Goal: Task Accomplishment & Management: Manage account settings

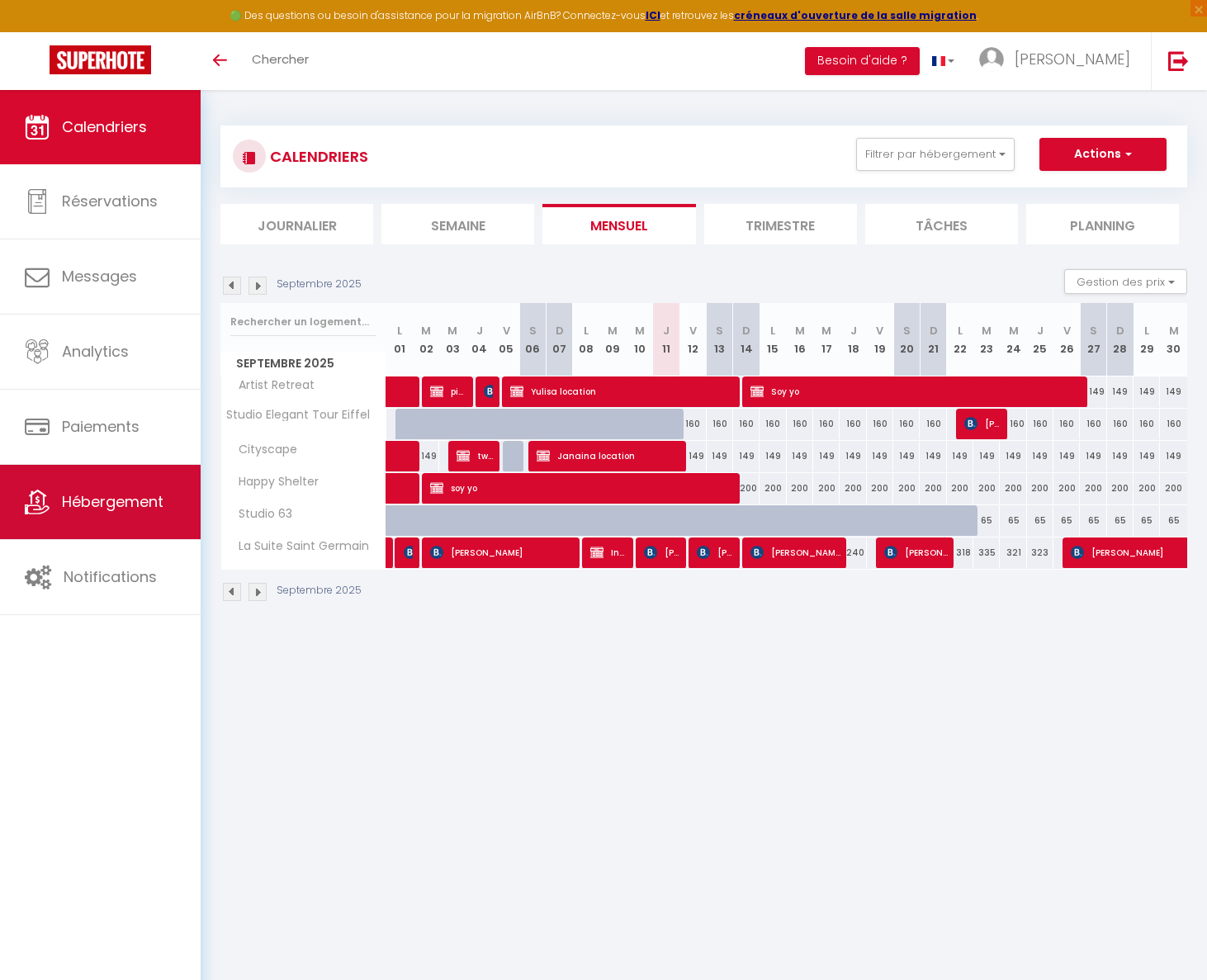
click at [179, 518] on link "Hébergement" at bounding box center [100, 502] width 201 height 74
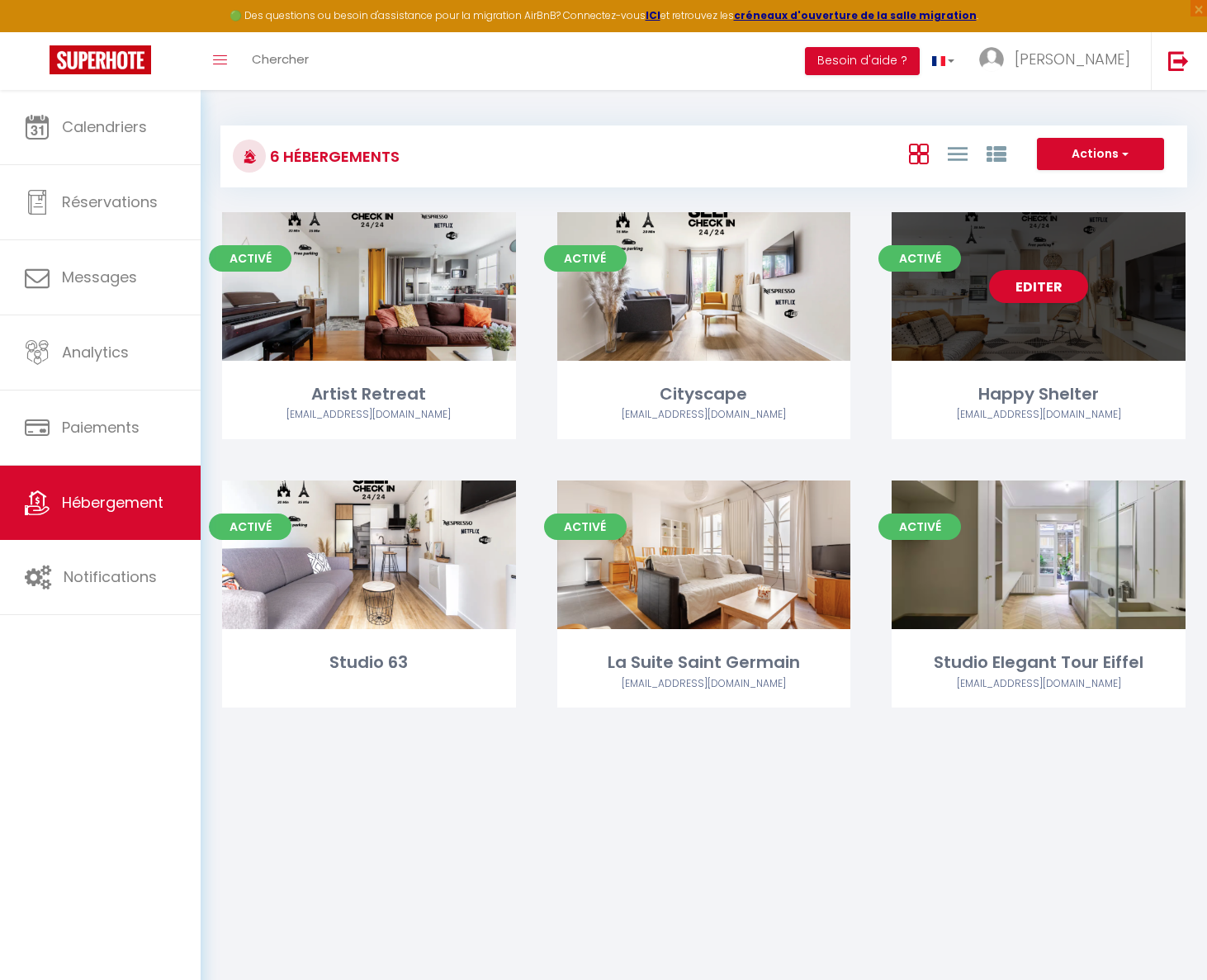
click at [951, 353] on div "Editer" at bounding box center [1039, 286] width 294 height 149
select select "3"
select select "2"
select select "1"
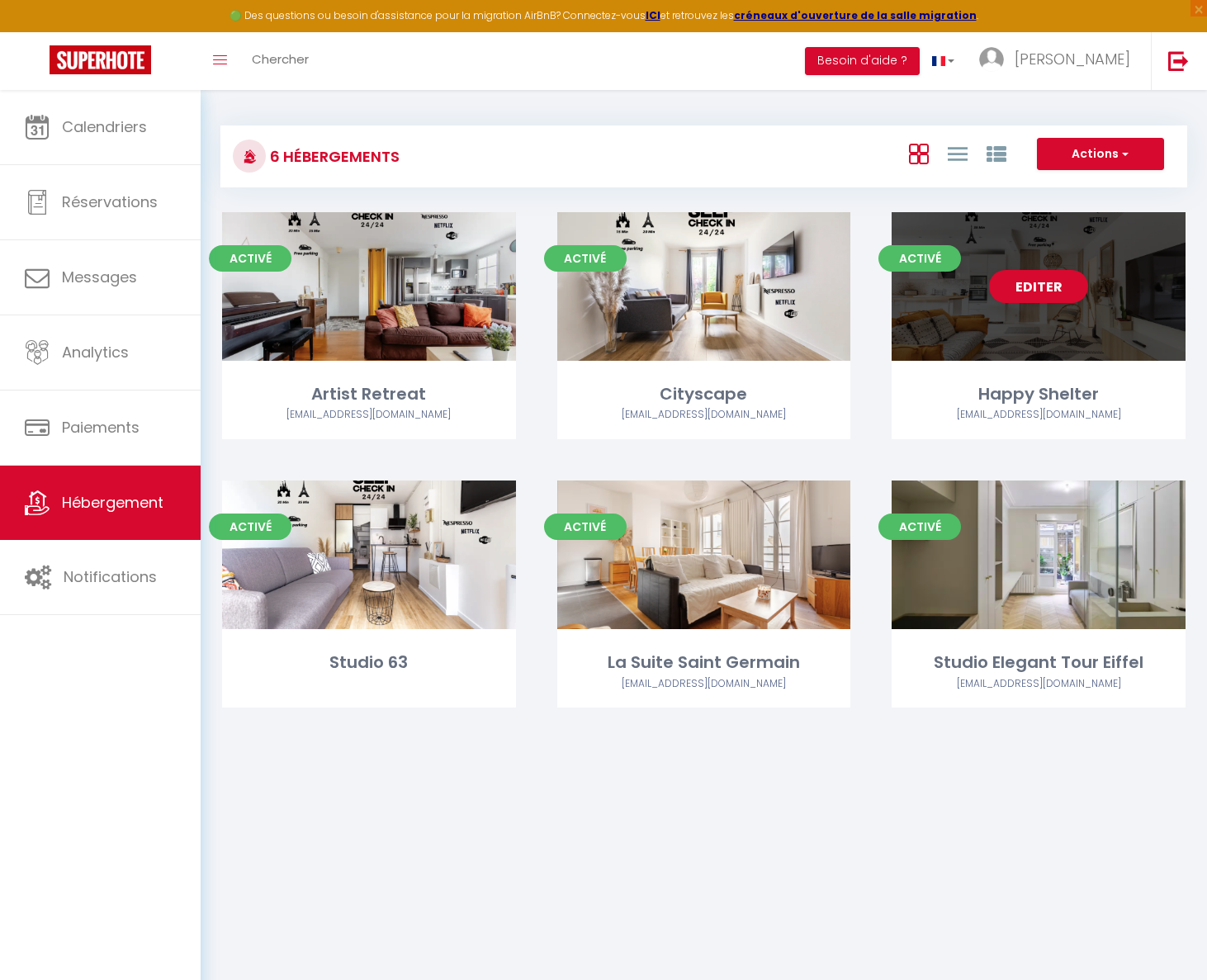
select select "28"
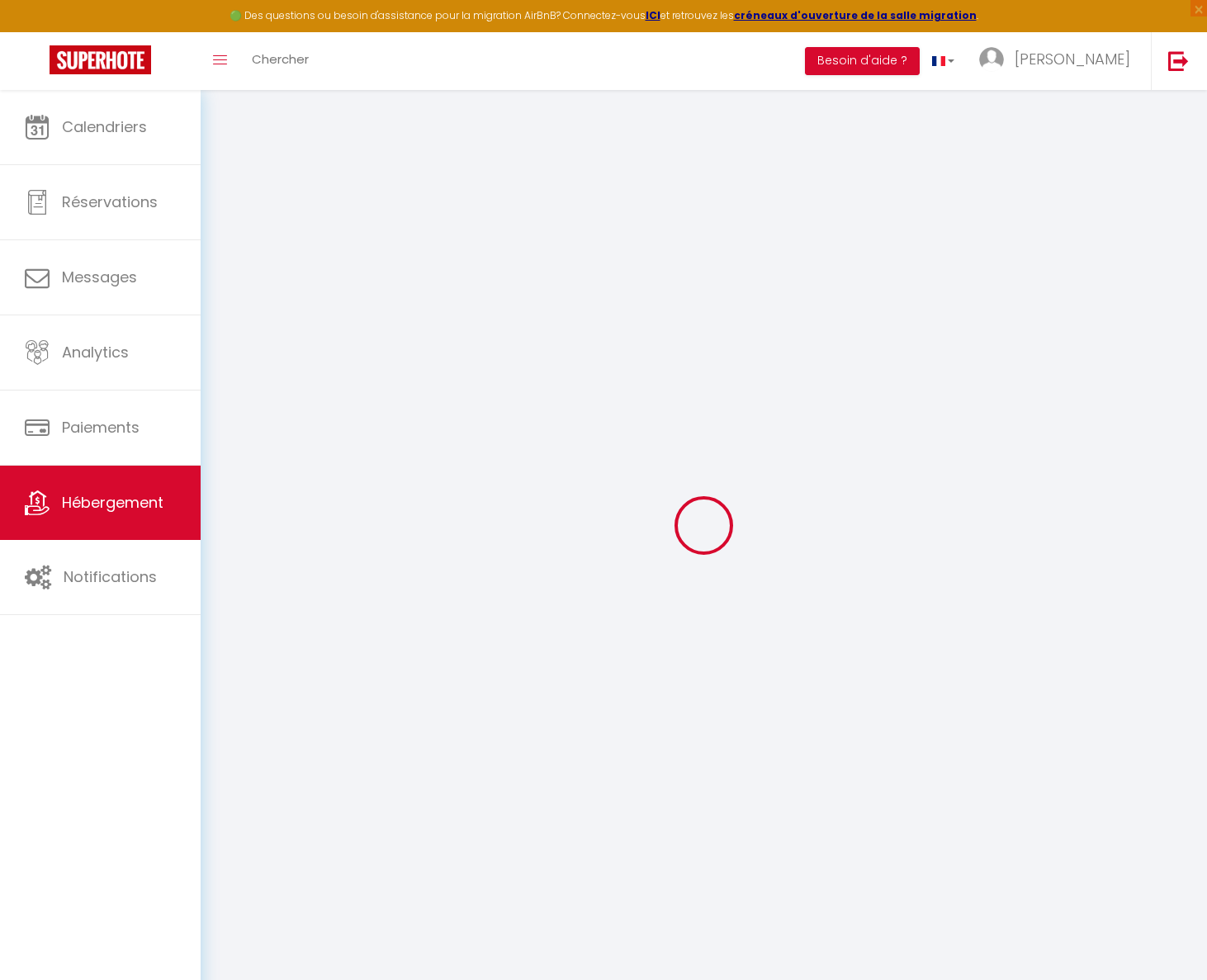
select select
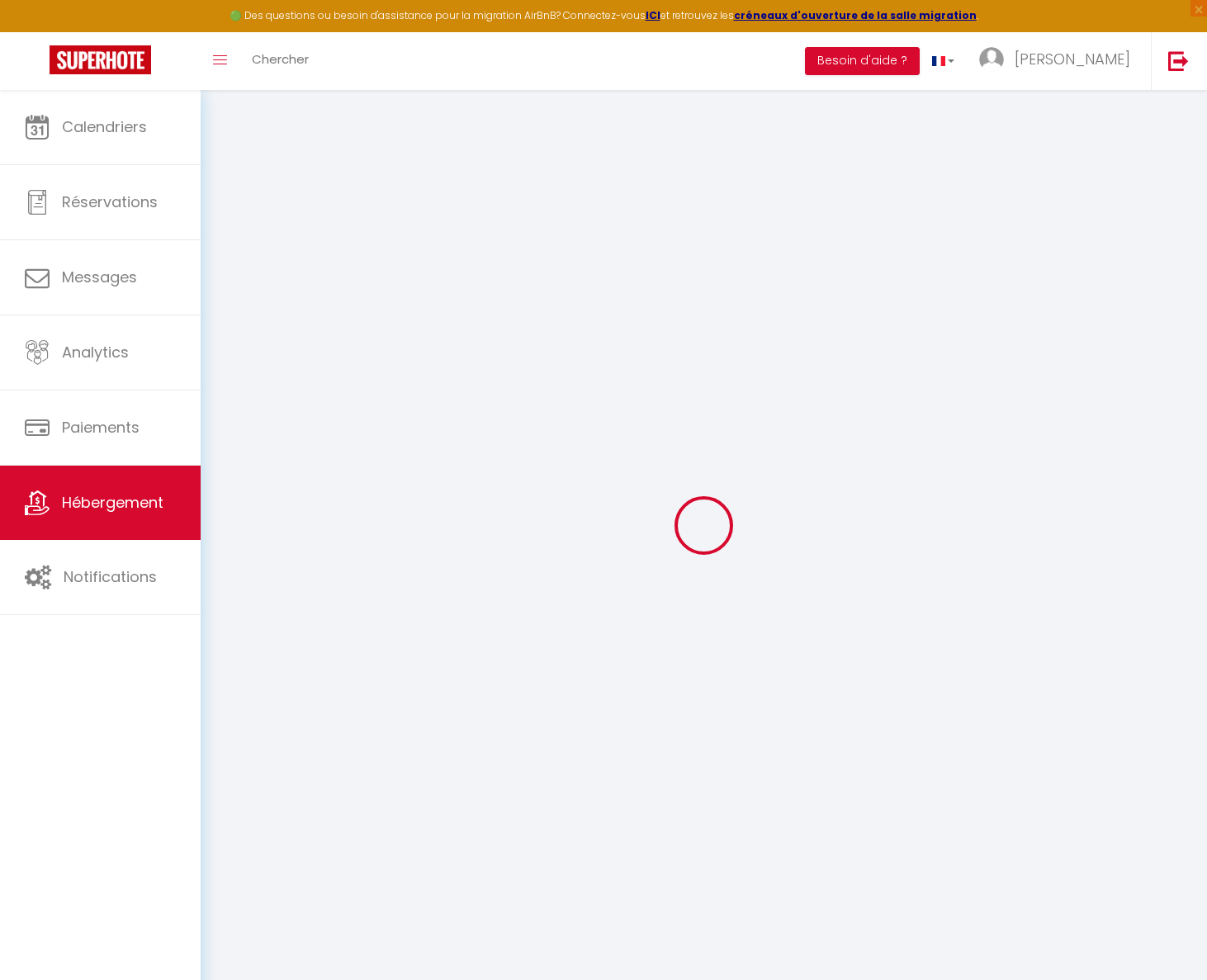
select select
checkbox input "false"
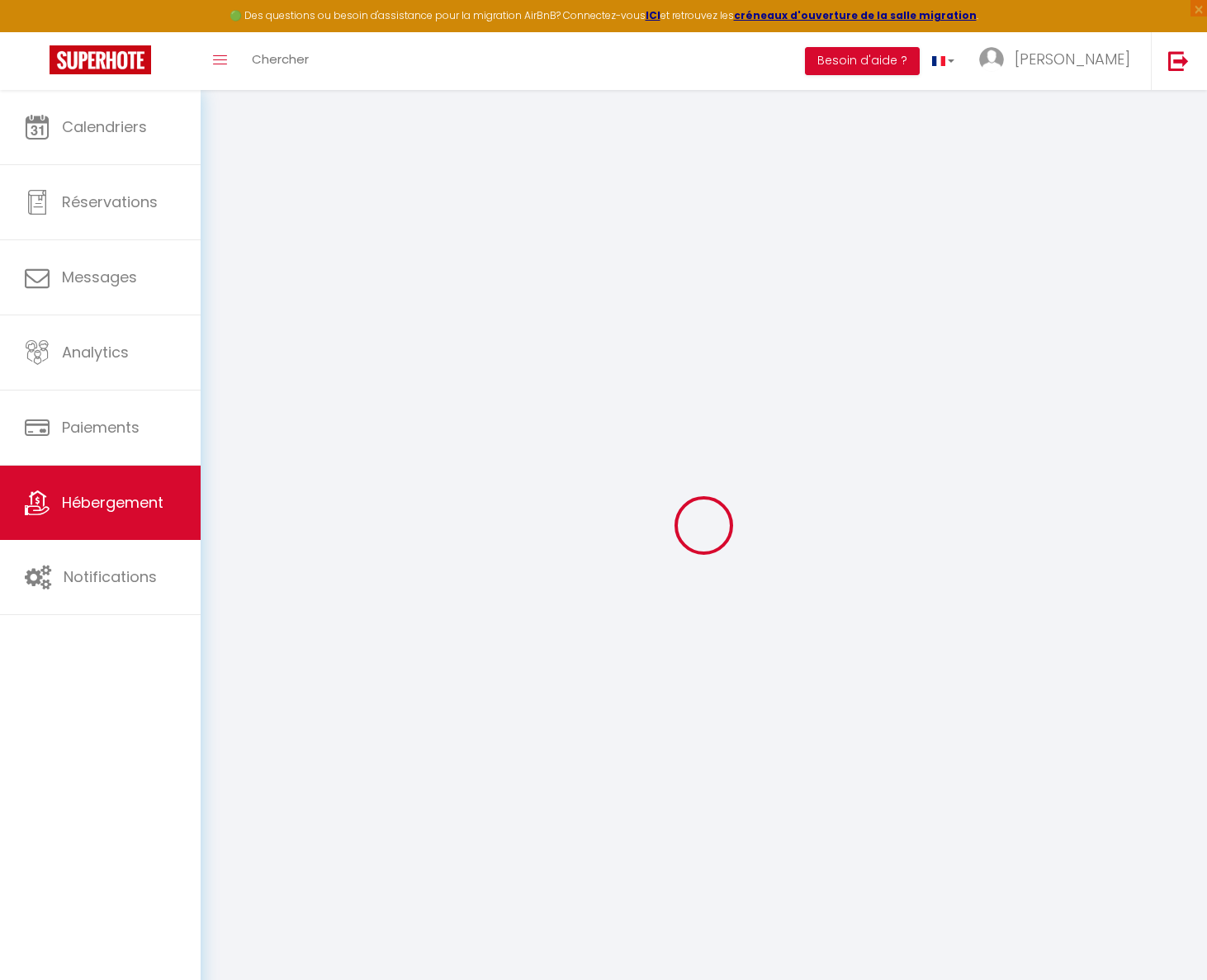
select select
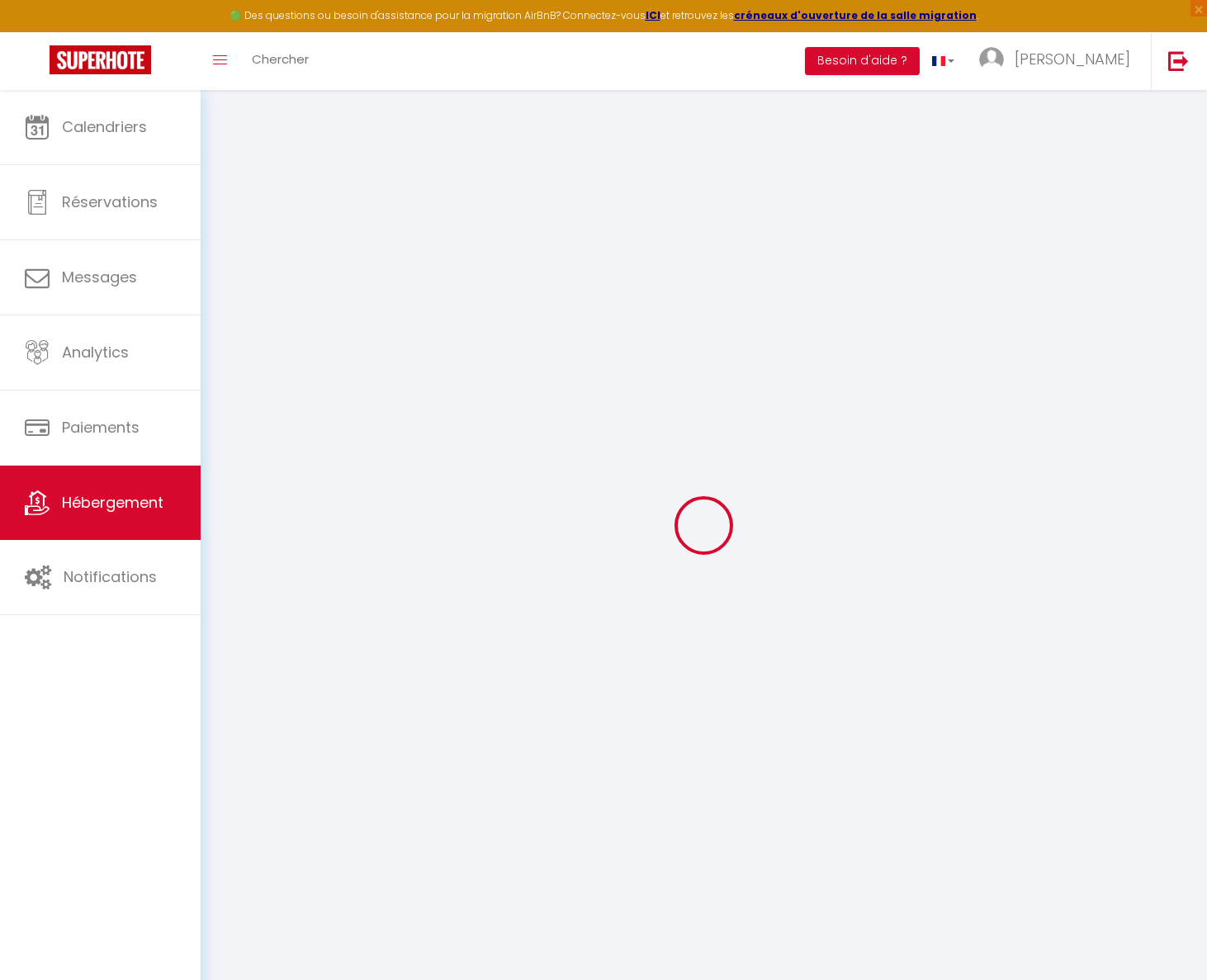
select select
checkbox input "false"
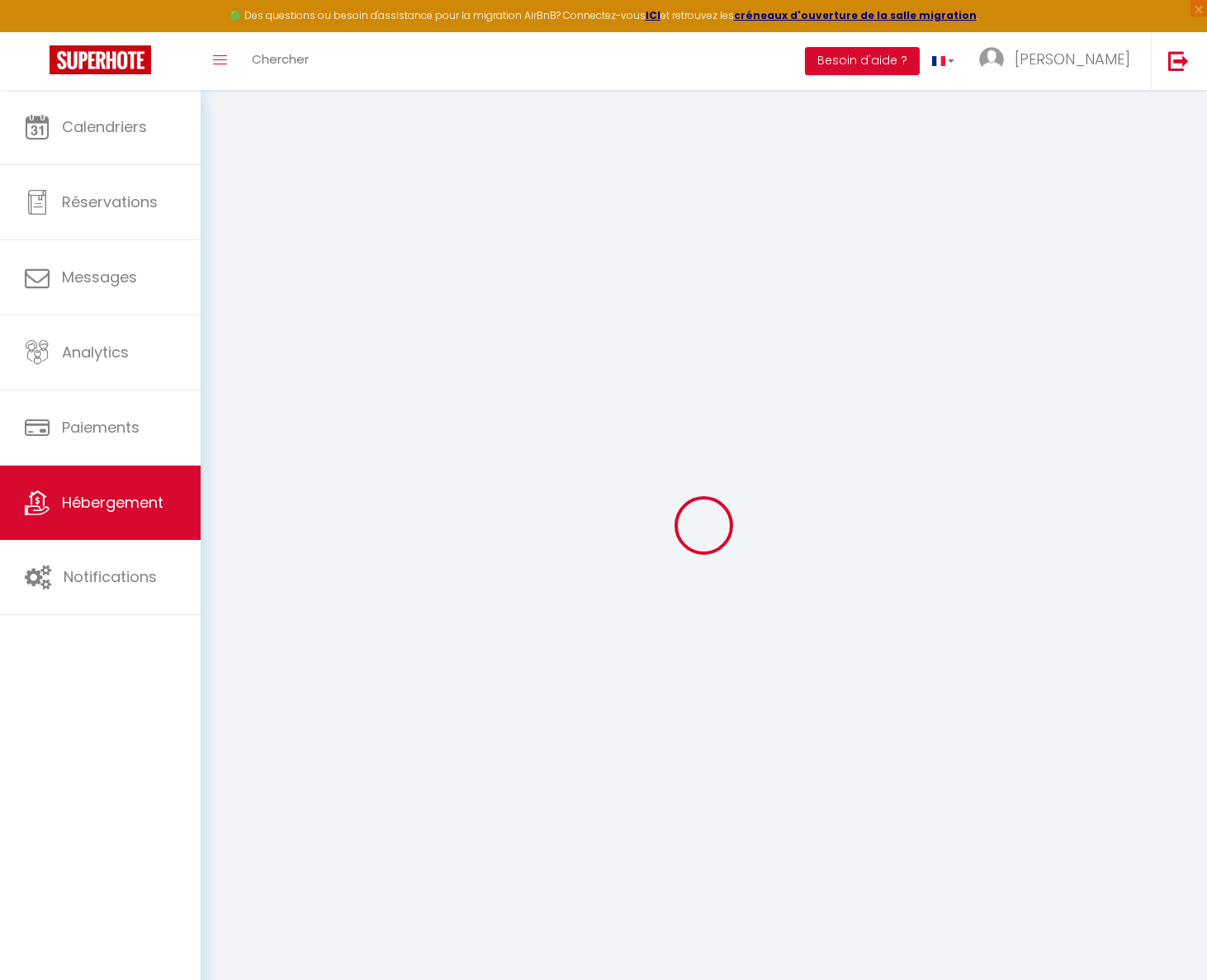
checkbox input "false"
select select
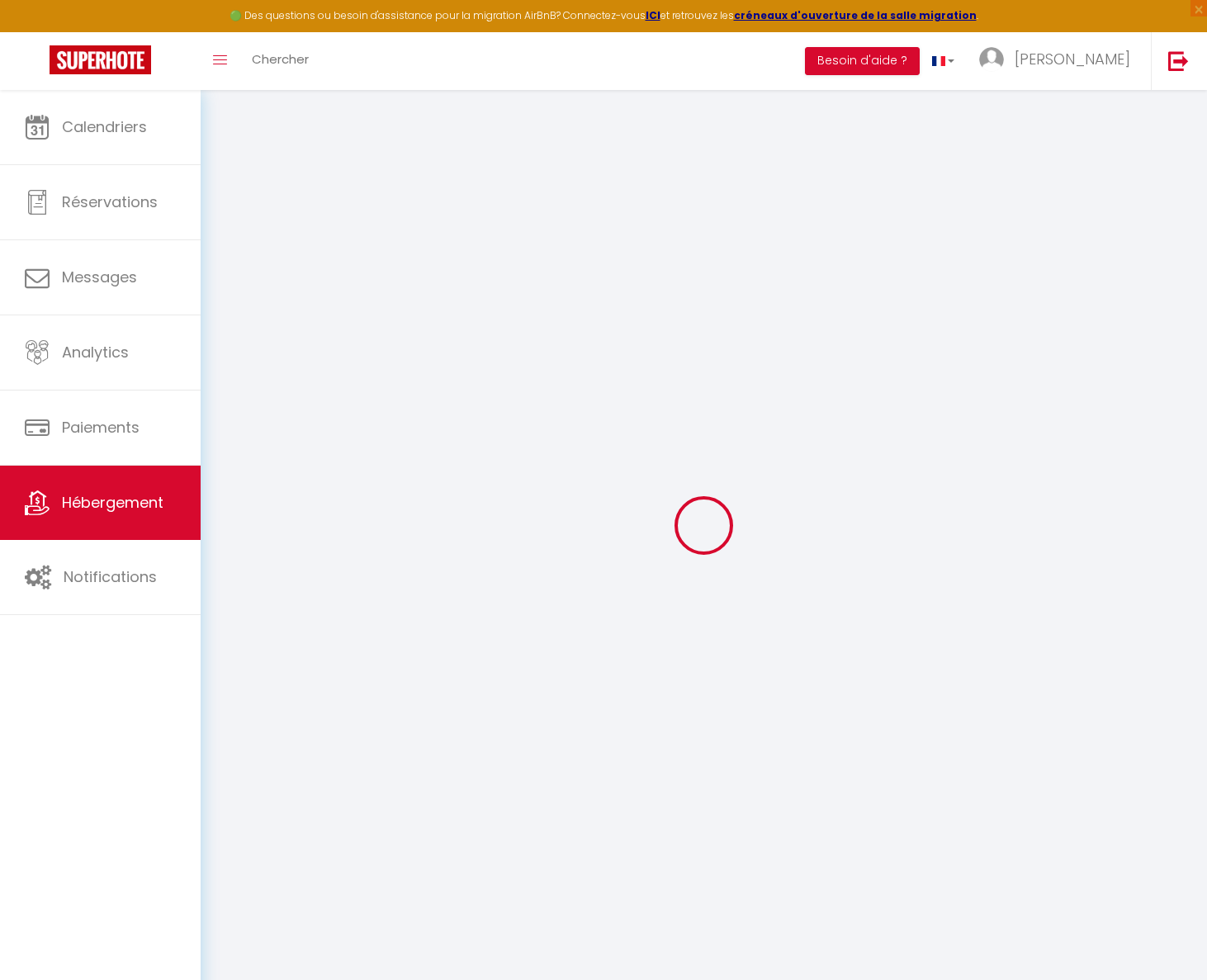
select select
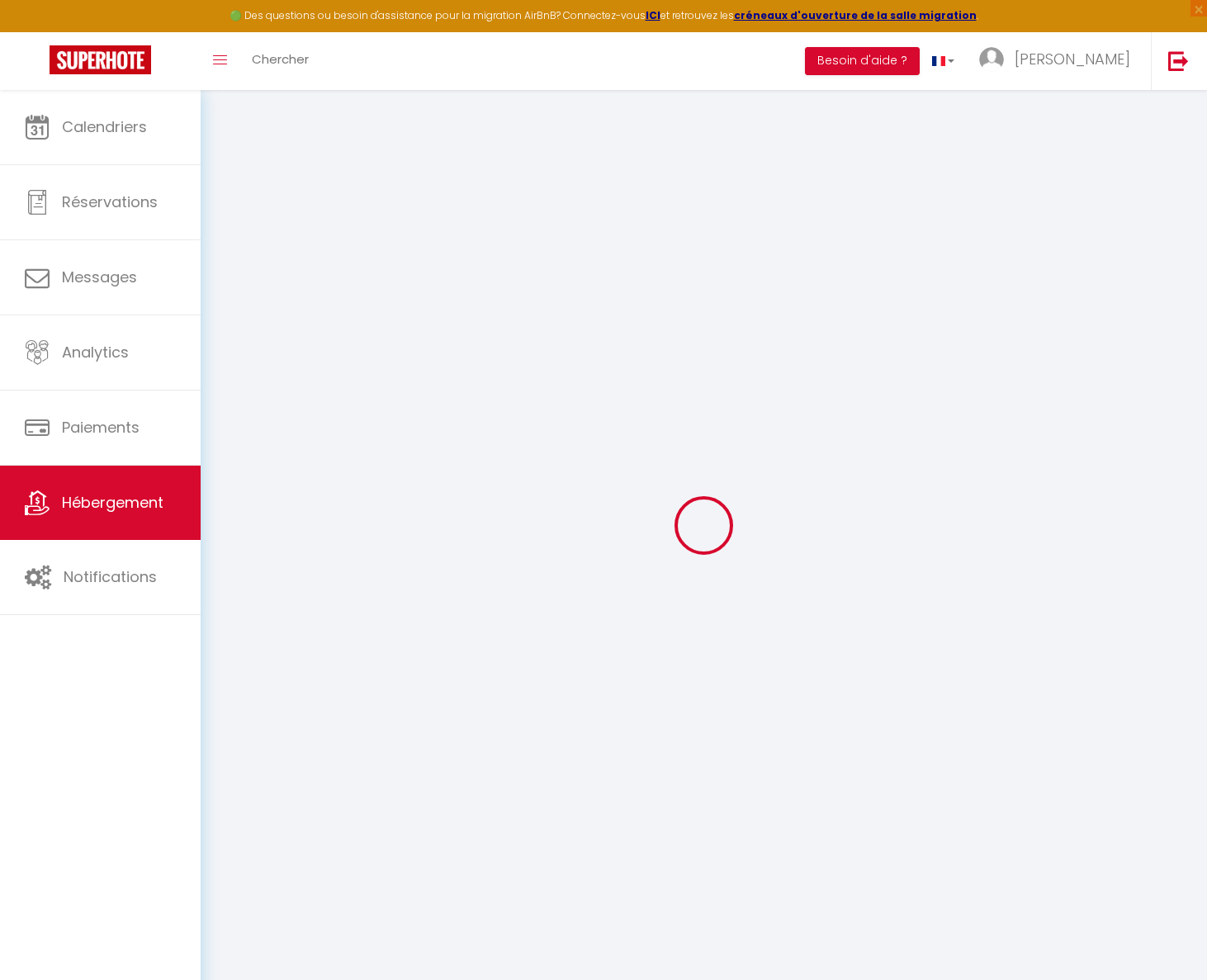
checkbox input "false"
select select
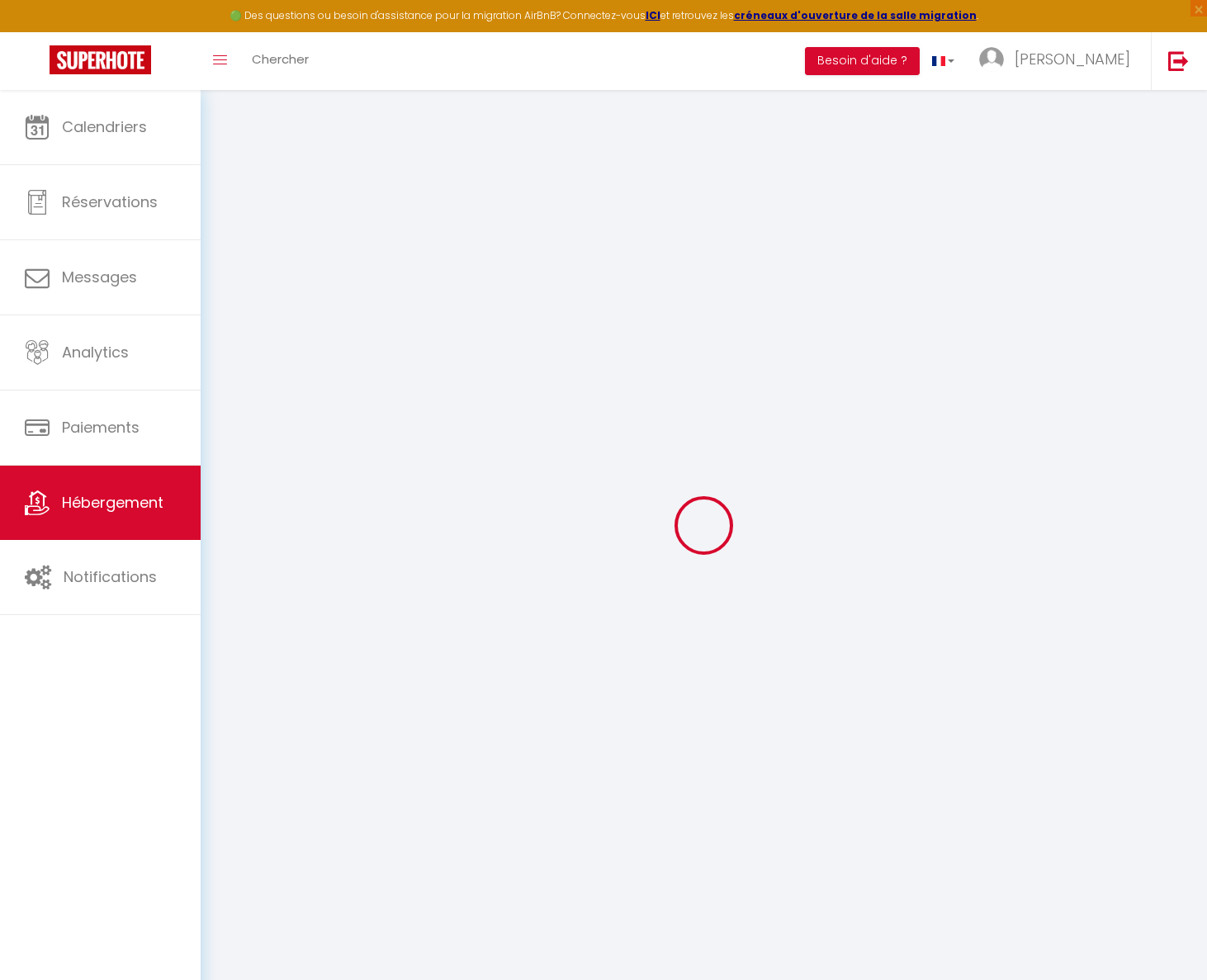
select select
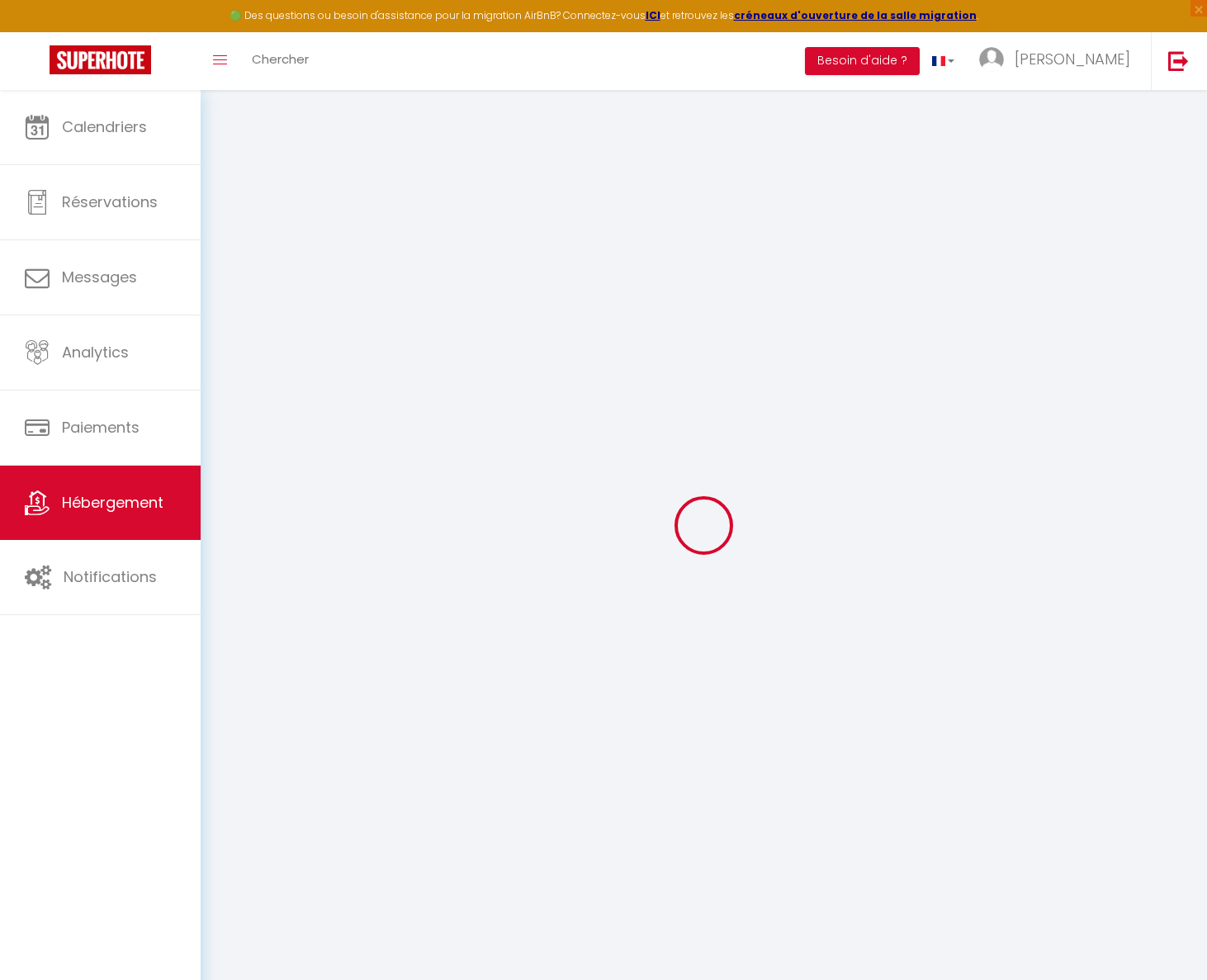
select select
checkbox input "false"
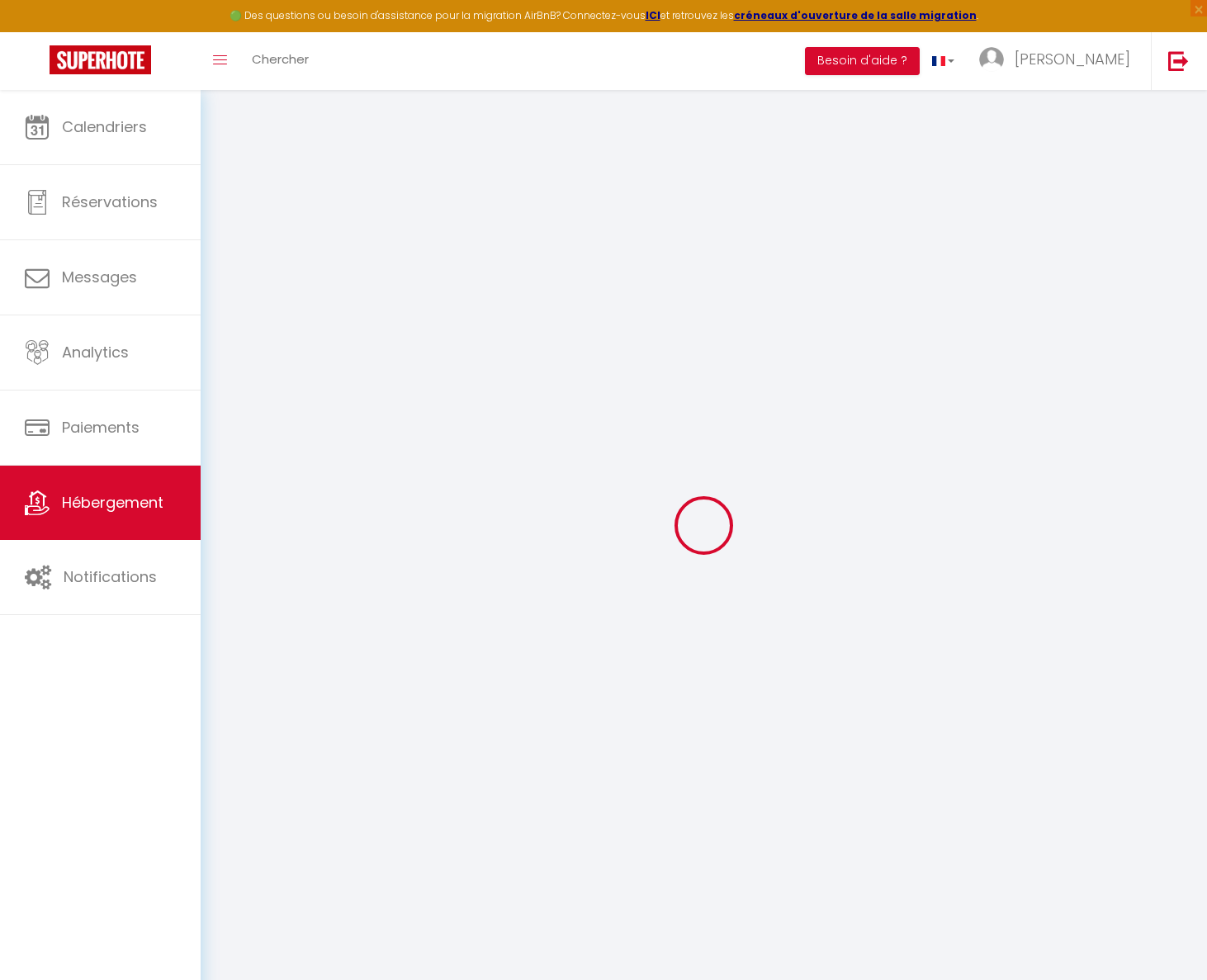
checkbox input "false"
select select
type input "Happy Shelter"
type input "[PERSON_NAME]"
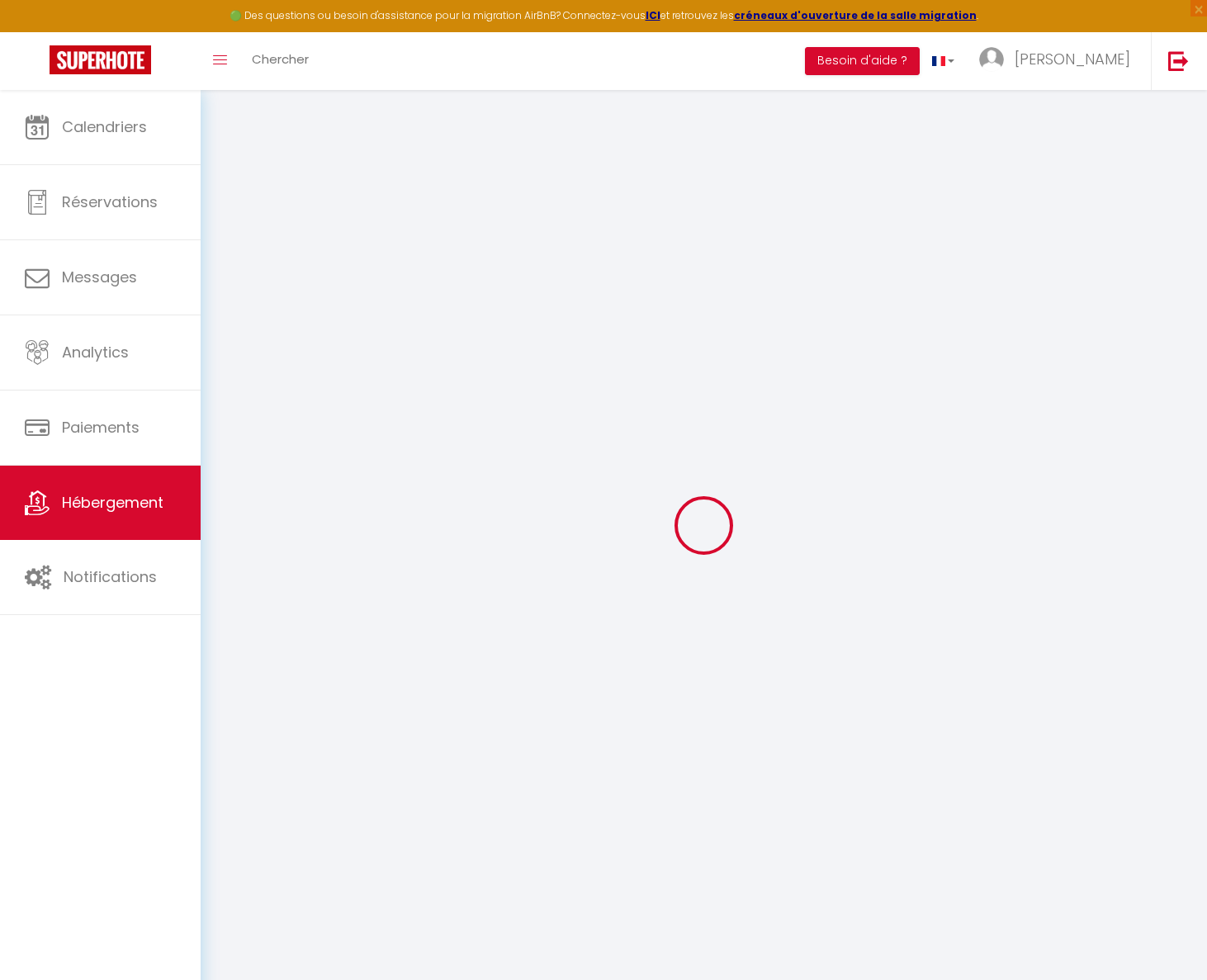
select select "6"
select select "2"
type input "200"
select select
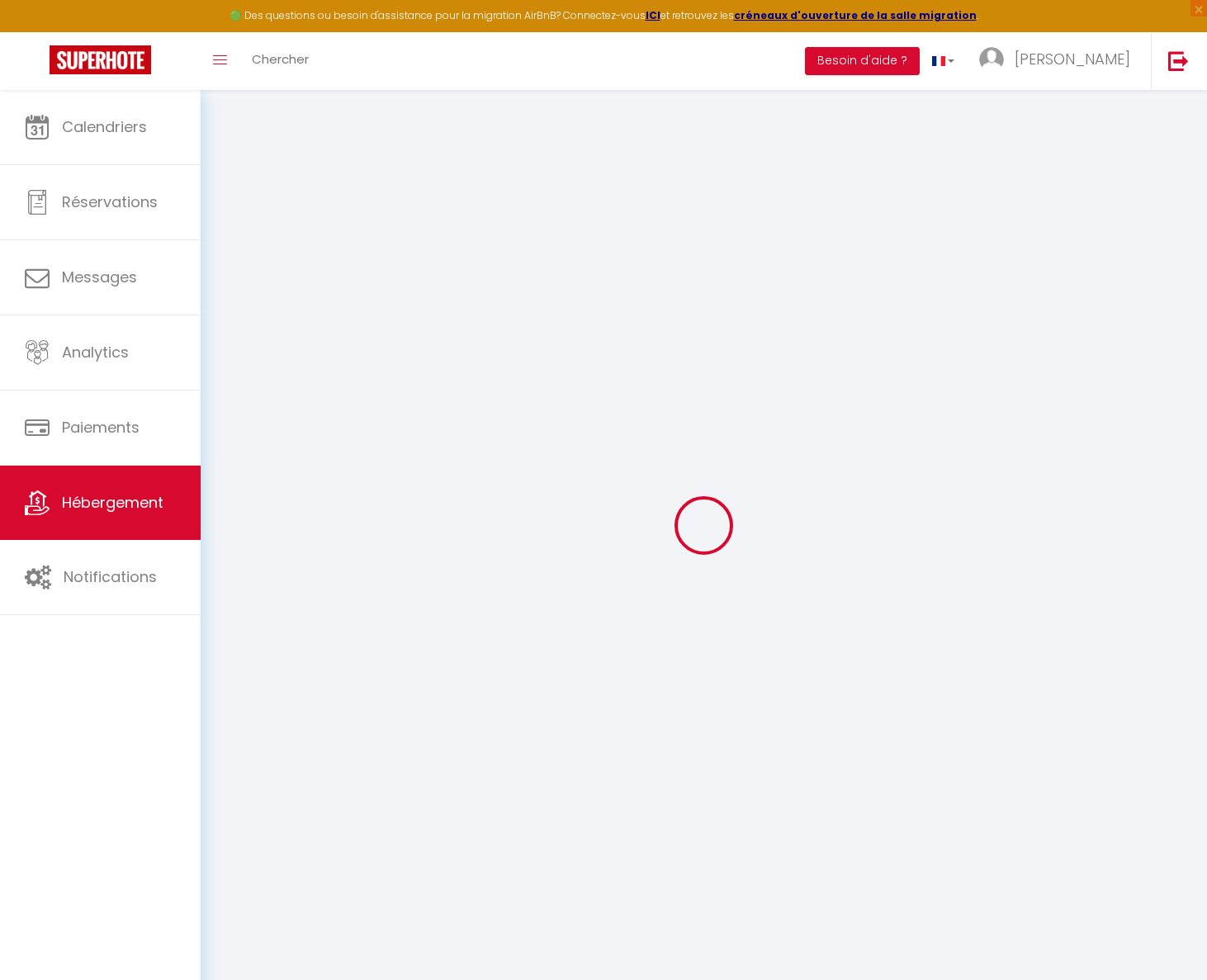
select select
type input "[STREET_ADDRESS][PERSON_NAME]"
type input "77600"
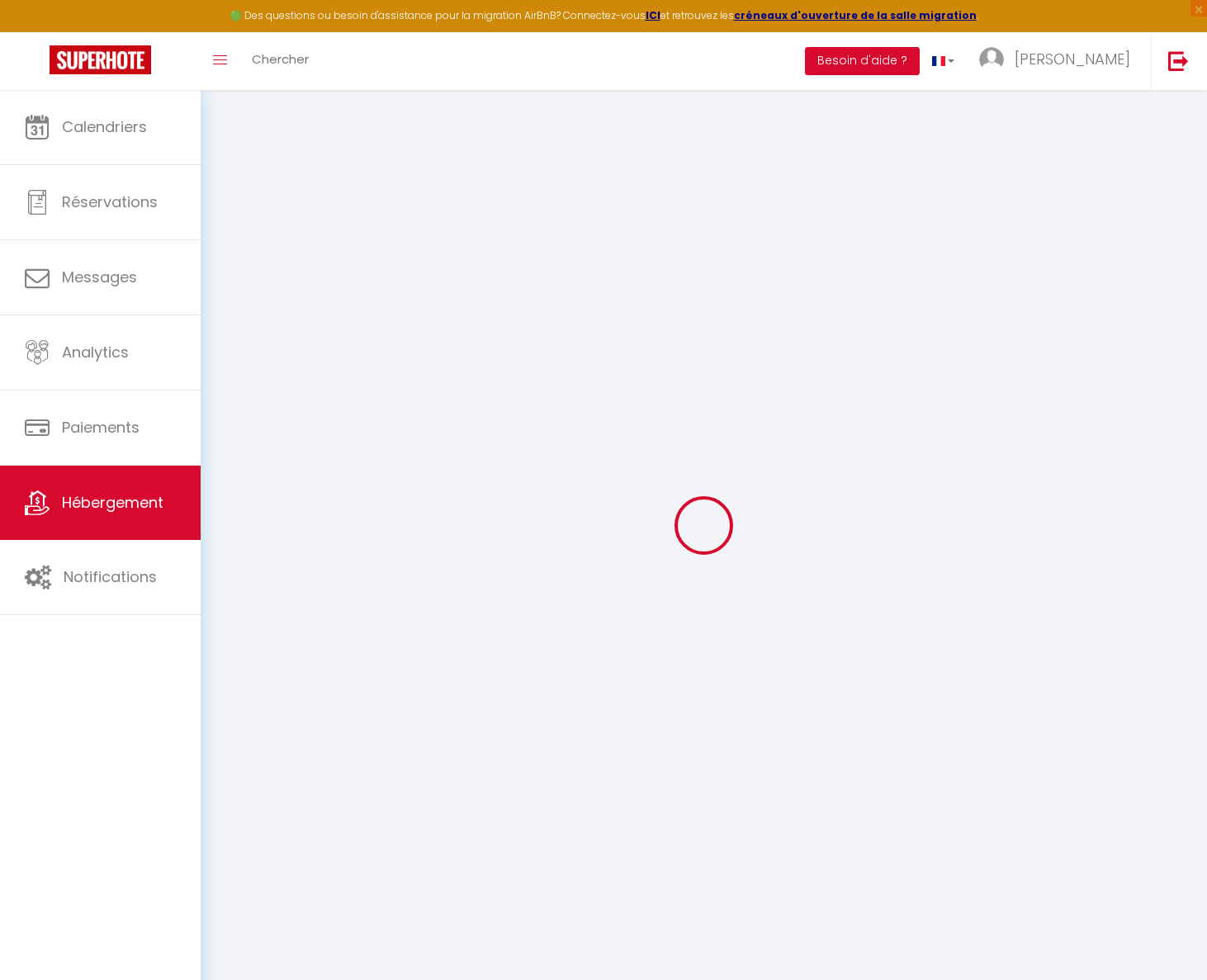
type input "Bussy-[GEOGRAPHIC_DATA]"
type input "[EMAIL_ADDRESS][DOMAIN_NAME]"
select select
checkbox input "false"
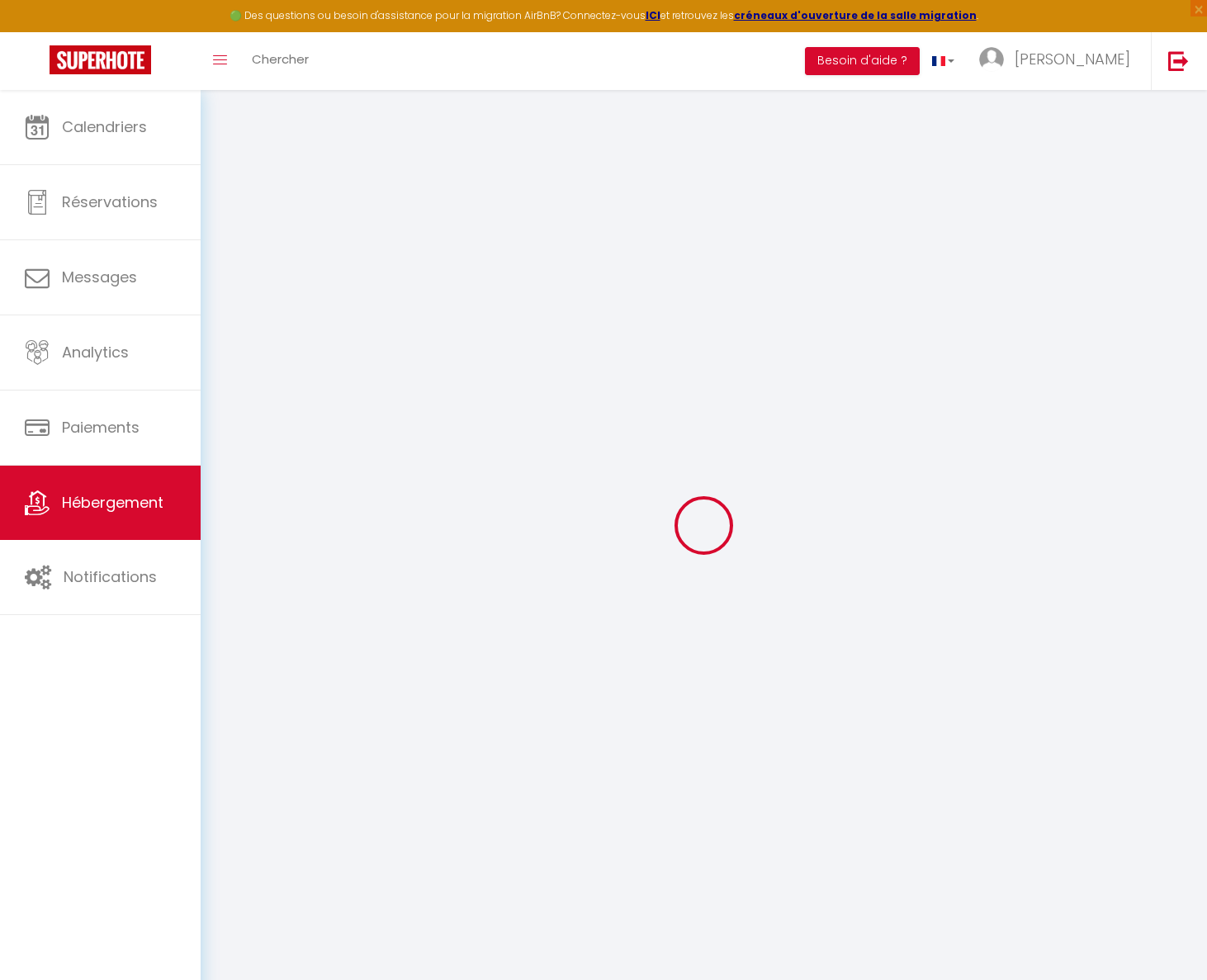
checkbox input "false"
type input "0"
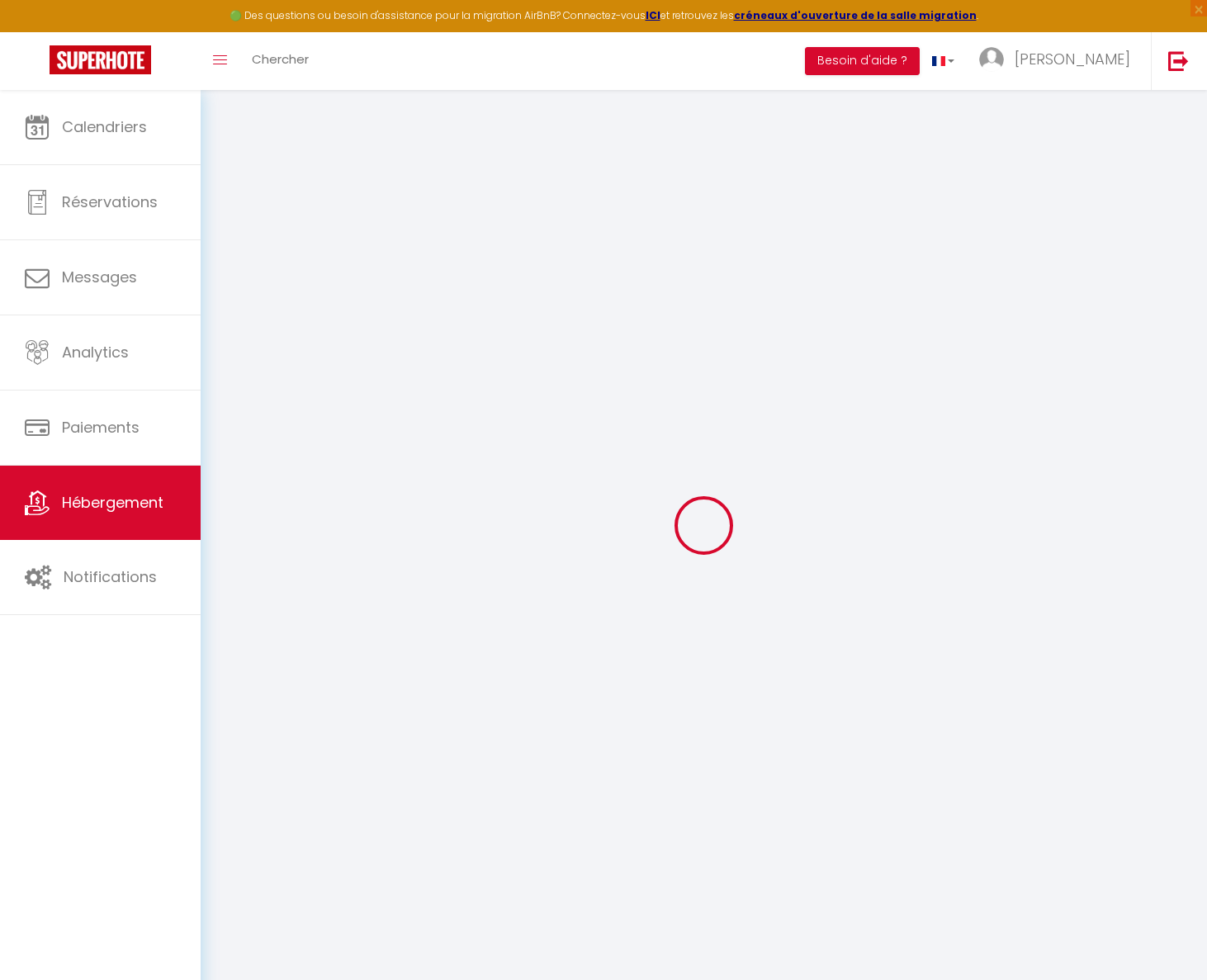
type input "0"
select select
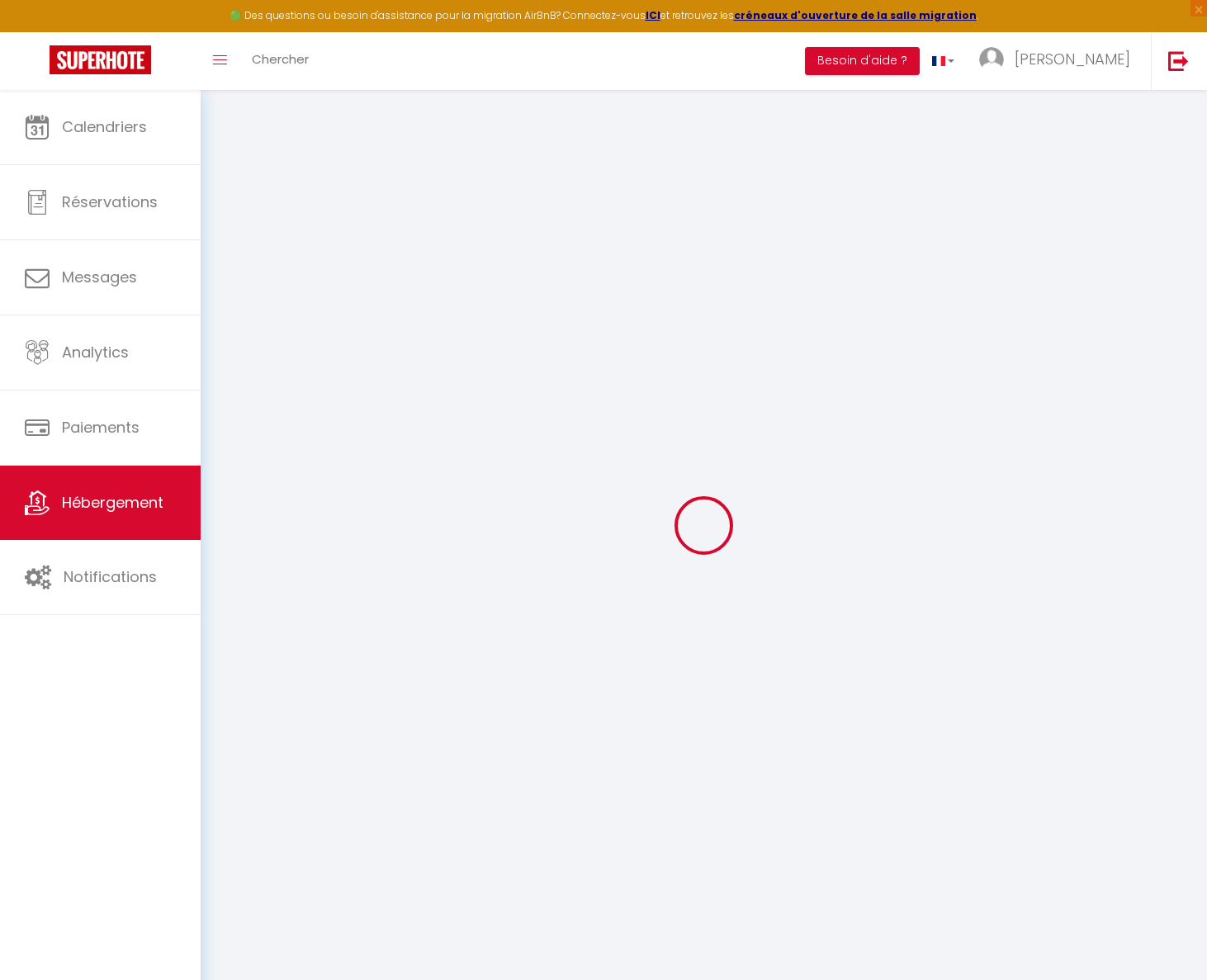
select select
checkbox input "false"
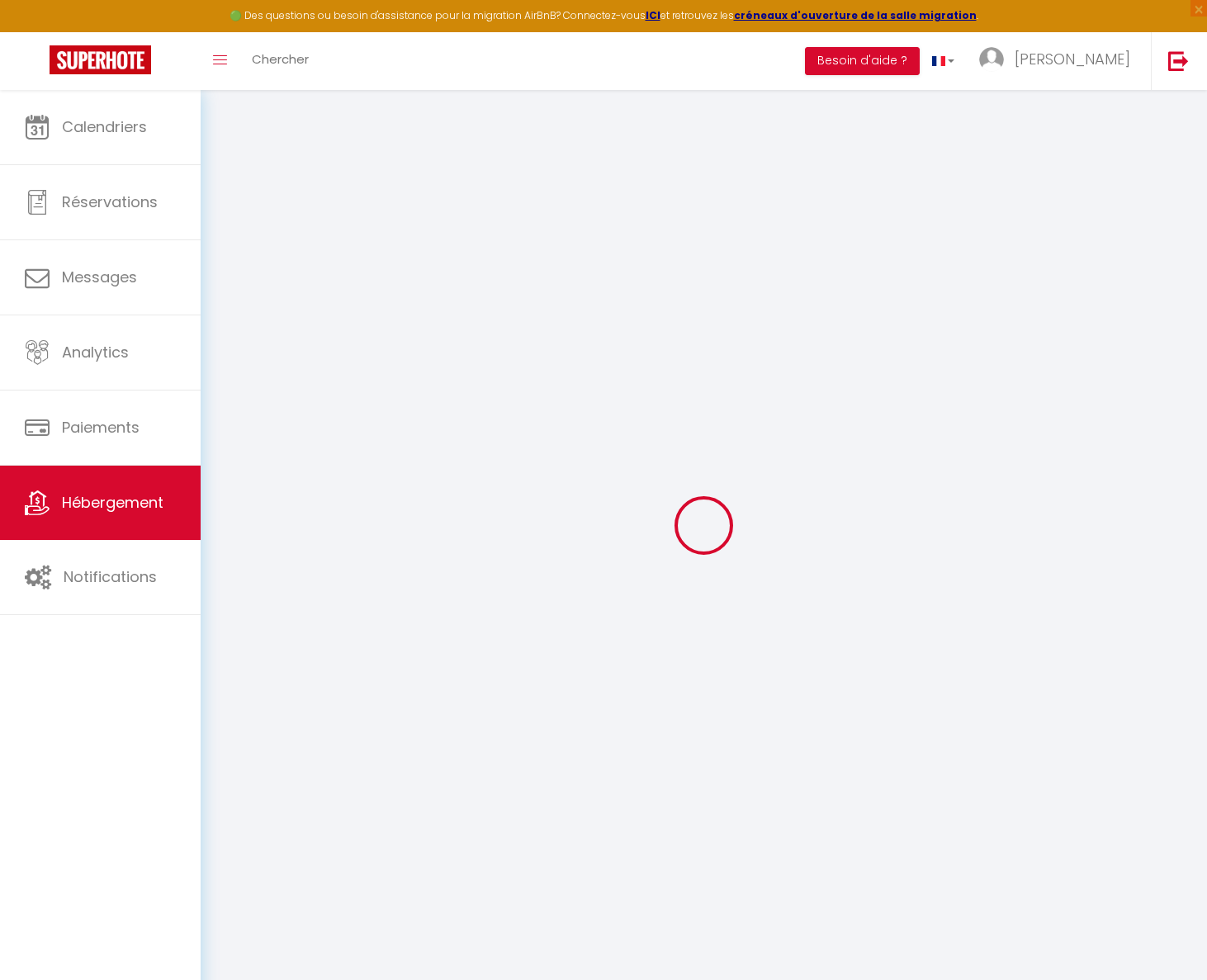
checkbox input "false"
select select
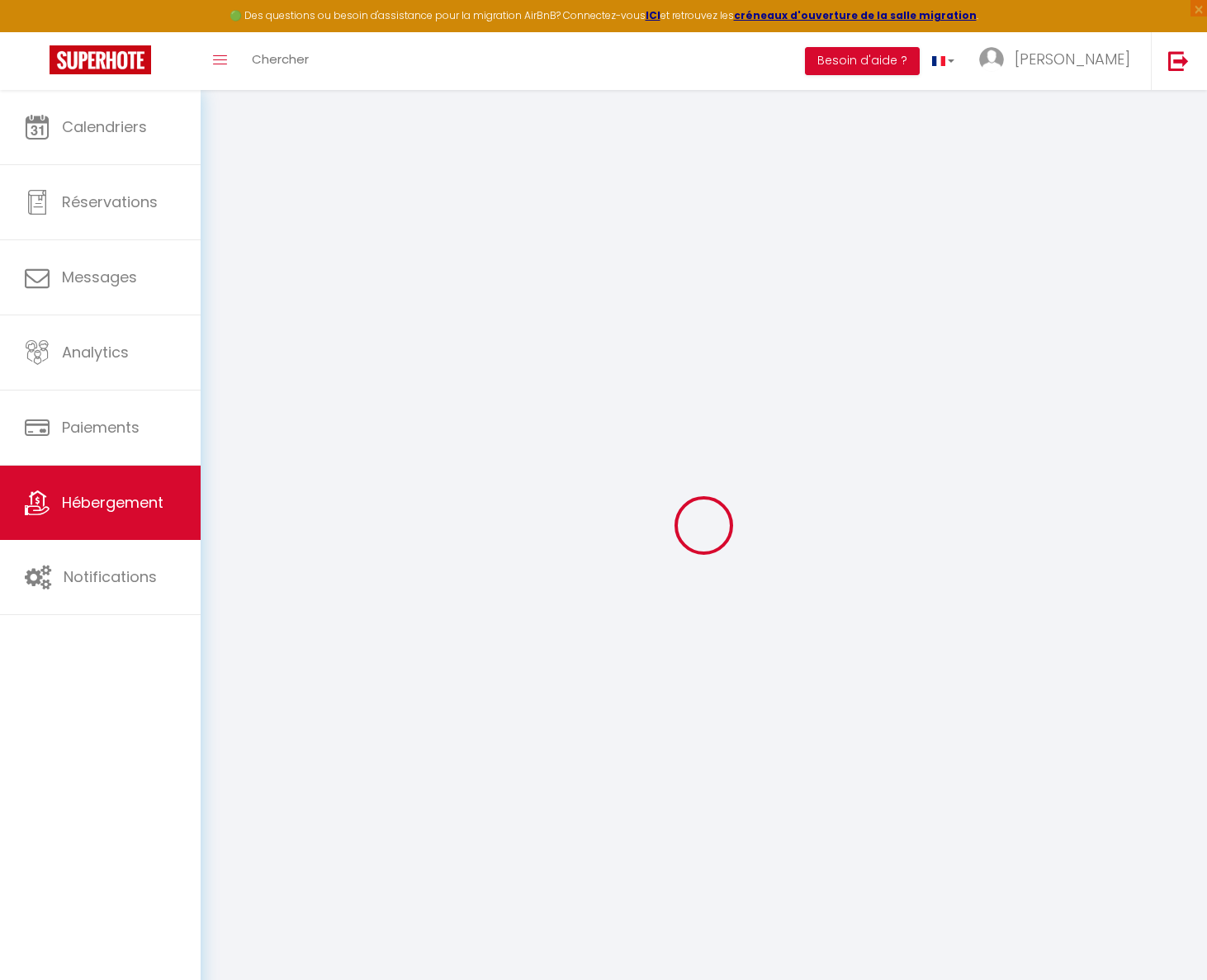
select select
checkbox input "false"
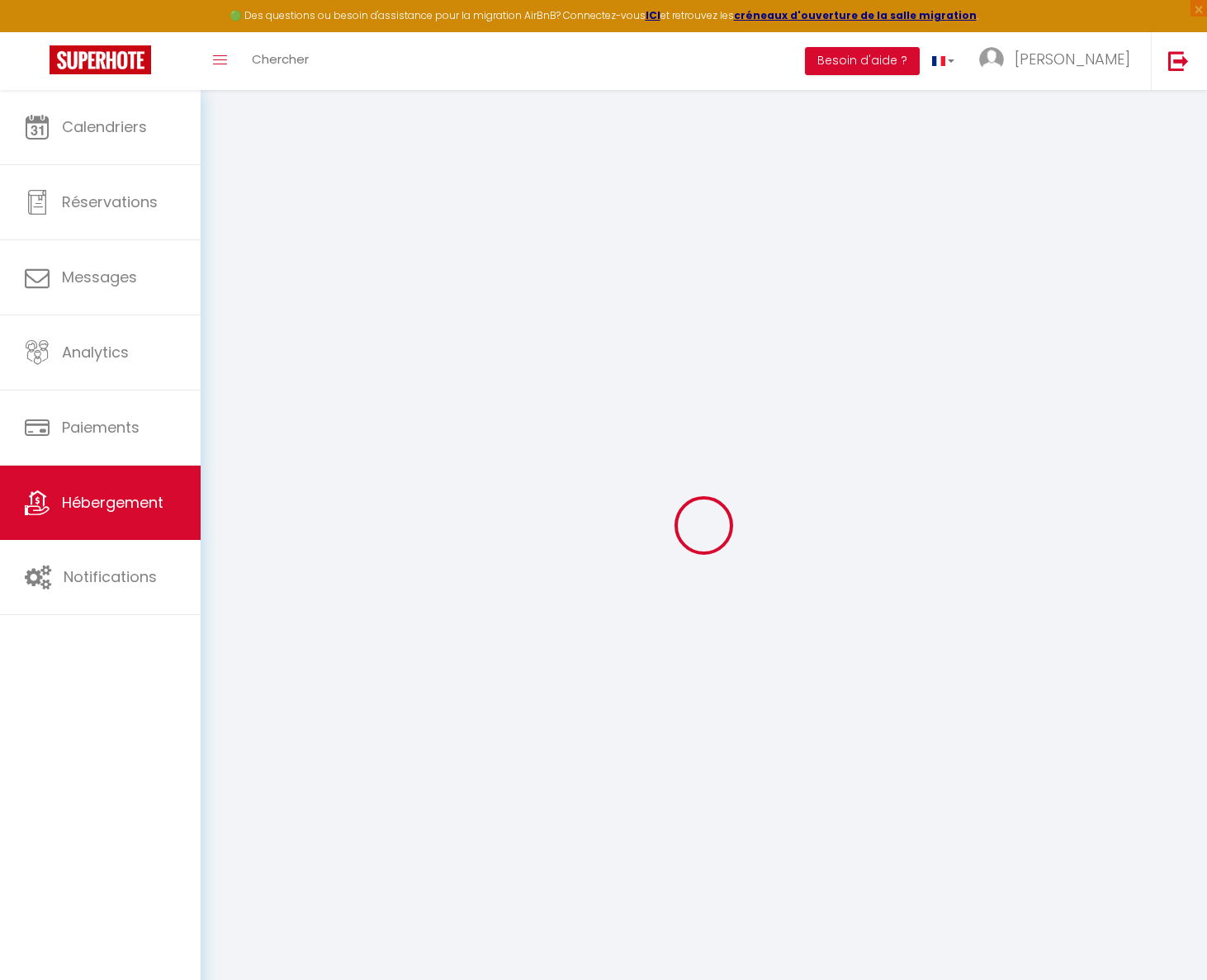
checkbox input "false"
select select
checkbox input "false"
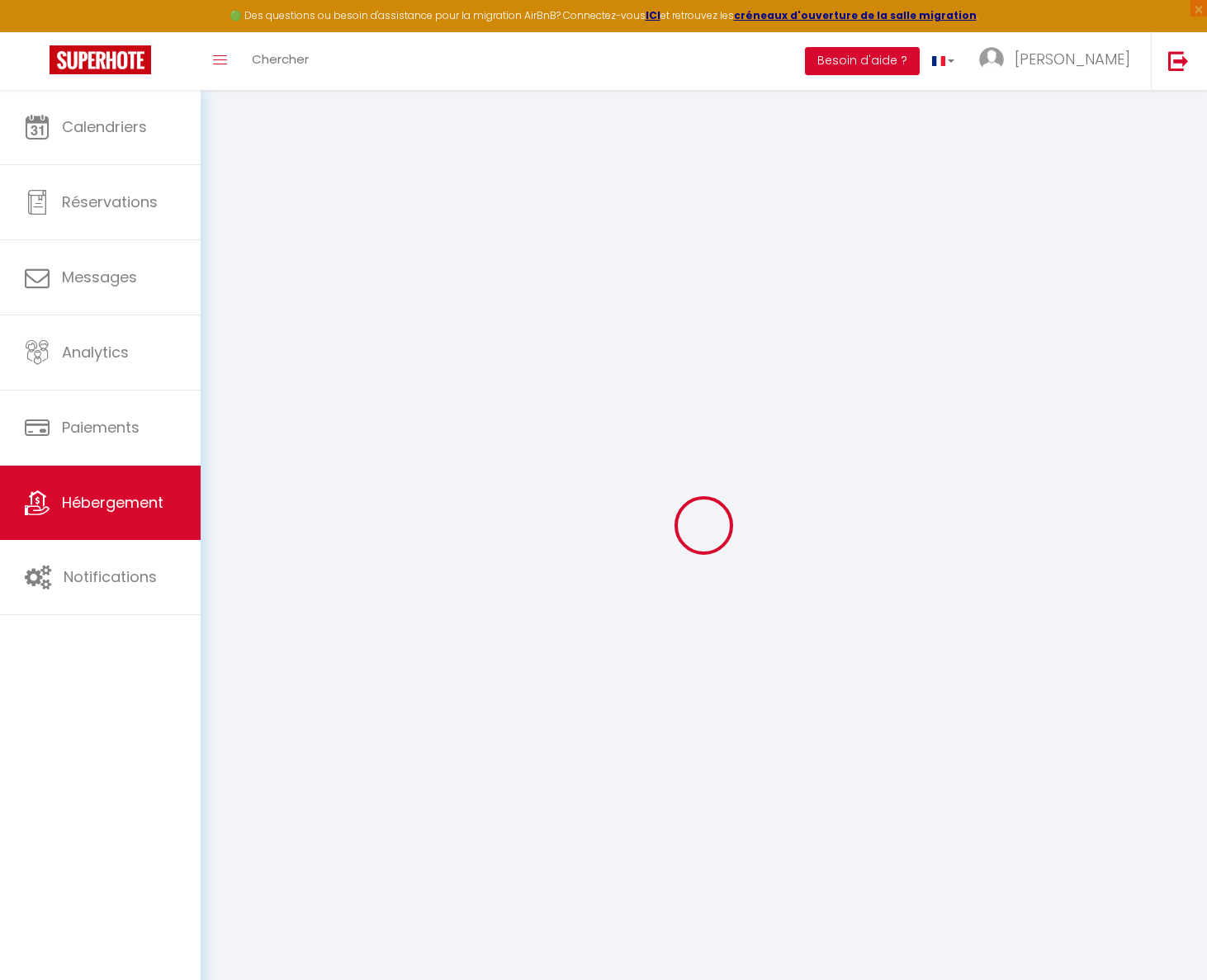
checkbox input "false"
select select "15:00"
select select
select select "11:00"
select select "30"
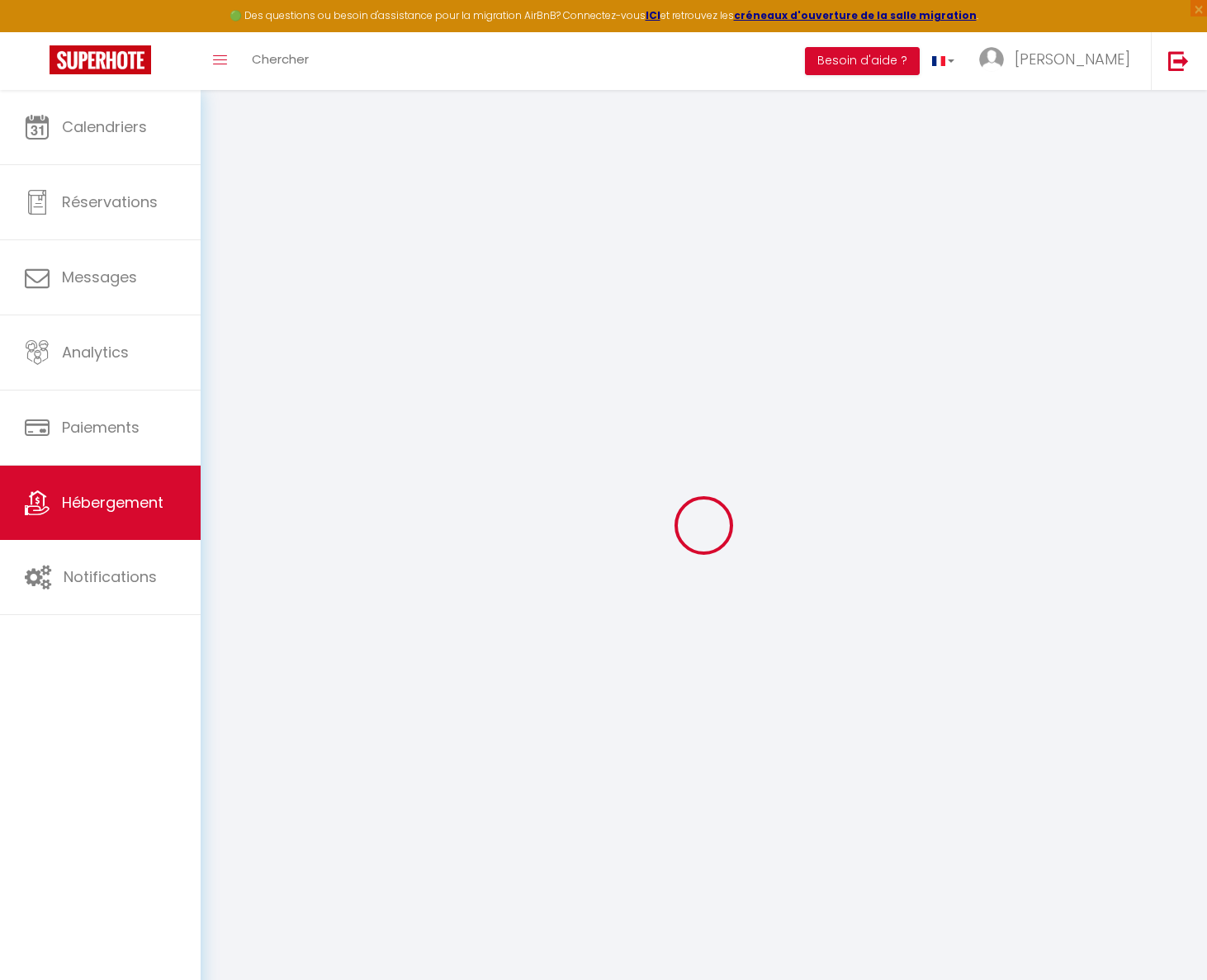
select select "120"
select select
checkbox input "false"
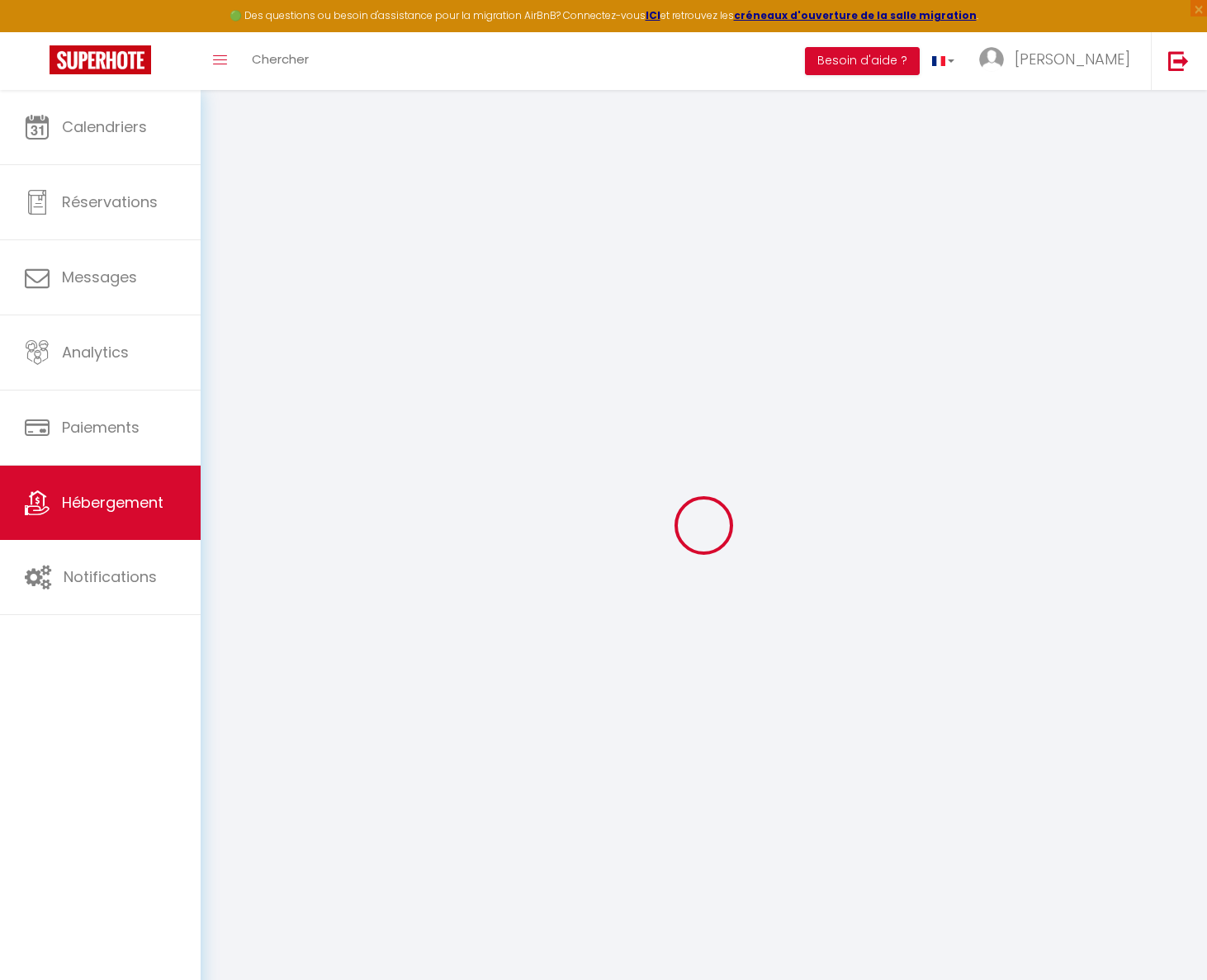
checkbox input "false"
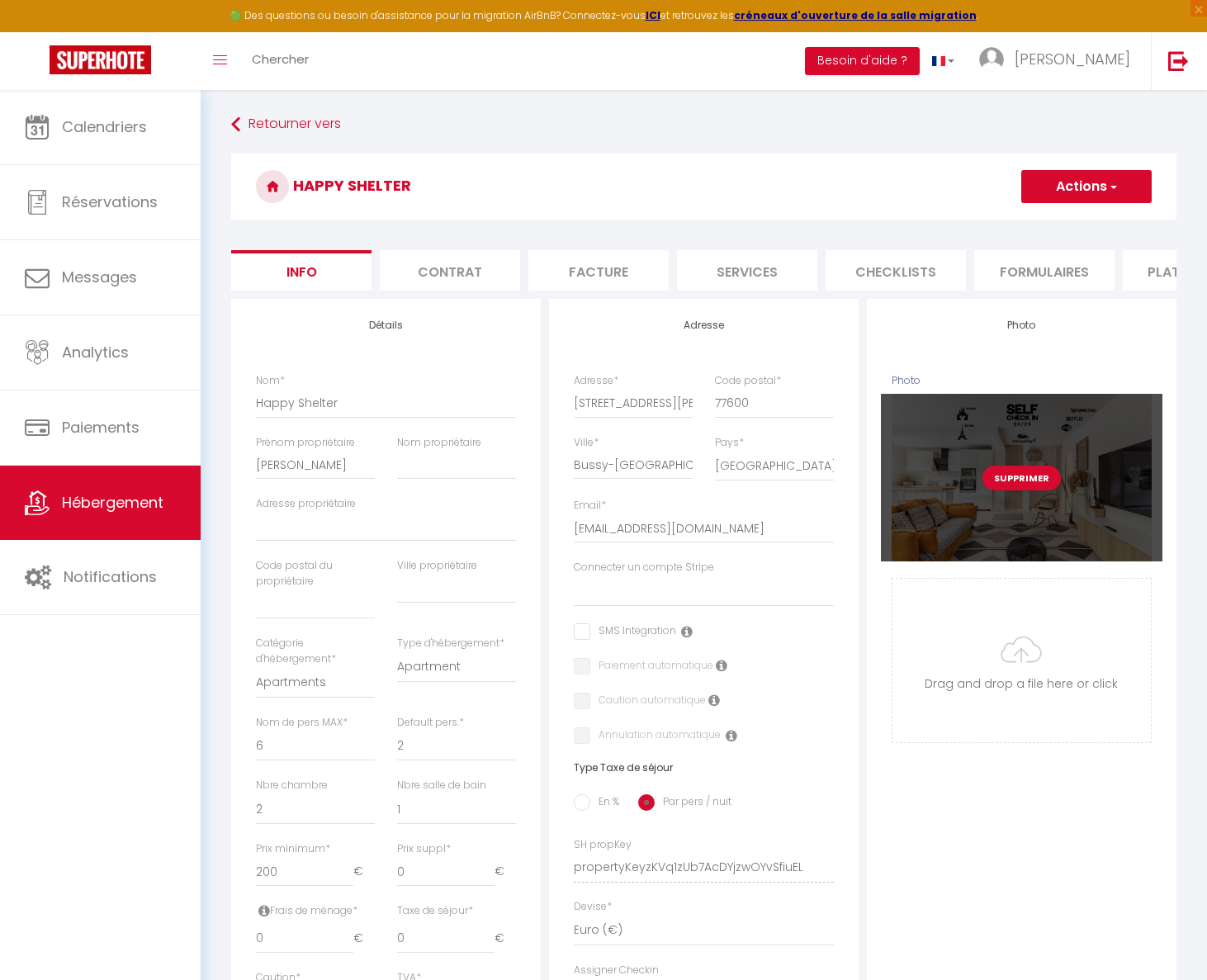
click at [1076, 514] on div "Supprimer" at bounding box center [1022, 478] width 282 height 167
select select
checkbox input "false"
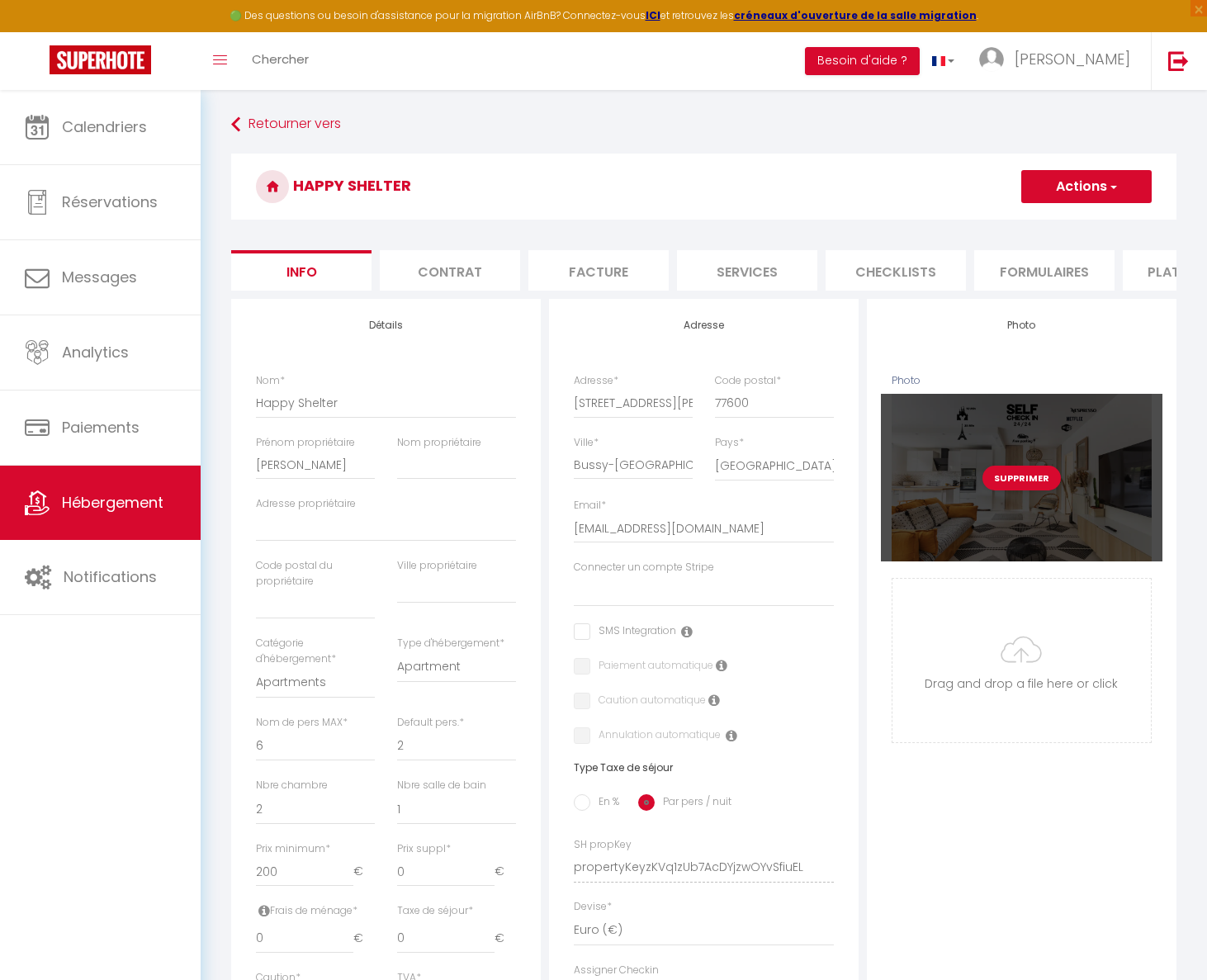
checkbox input "false"
click at [1085, 533] on div "Supprimer" at bounding box center [1022, 478] width 282 height 167
click at [1084, 533] on div "Supprimer" at bounding box center [1022, 478] width 282 height 167
click at [1063, 562] on div "Supprimer" at bounding box center [1022, 478] width 282 height 167
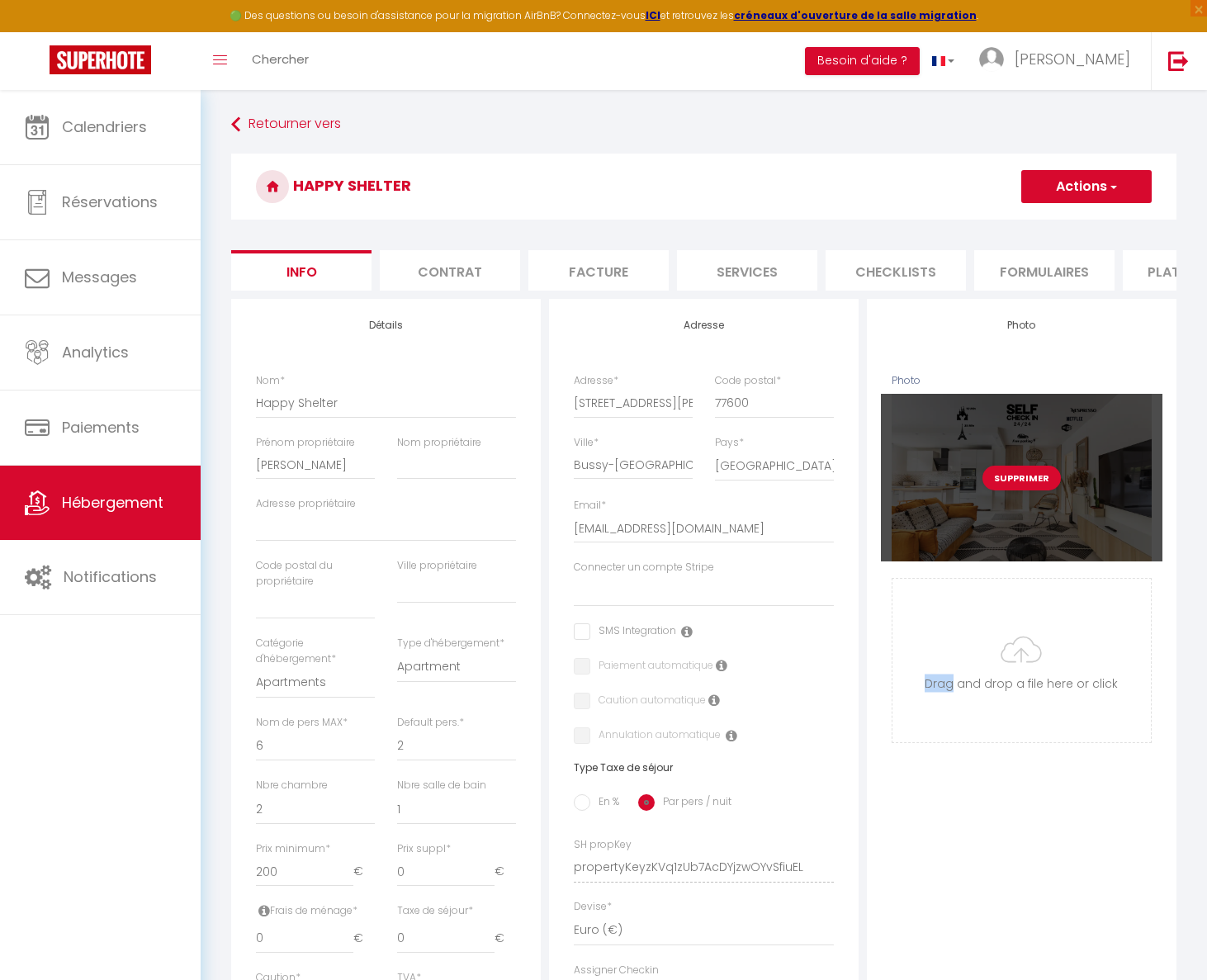
click at [1063, 562] on div "Supprimer" at bounding box center [1022, 478] width 282 height 167
